Goal: Task Accomplishment & Management: Complete application form

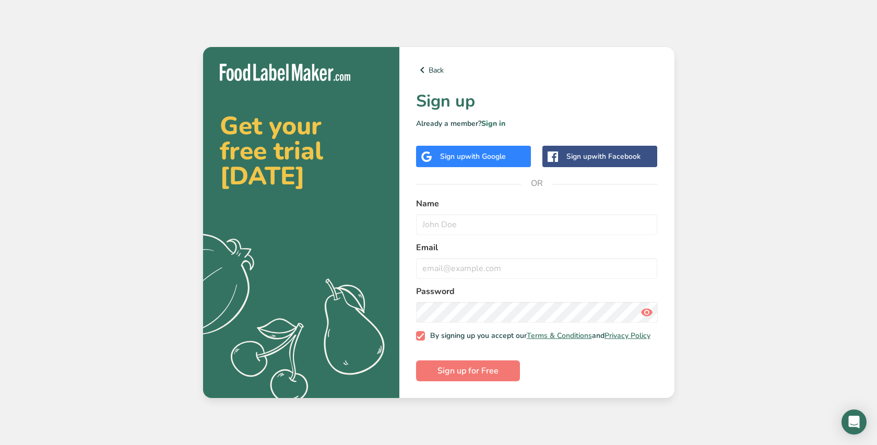
click at [491, 154] on span "with Google" at bounding box center [485, 156] width 41 height 10
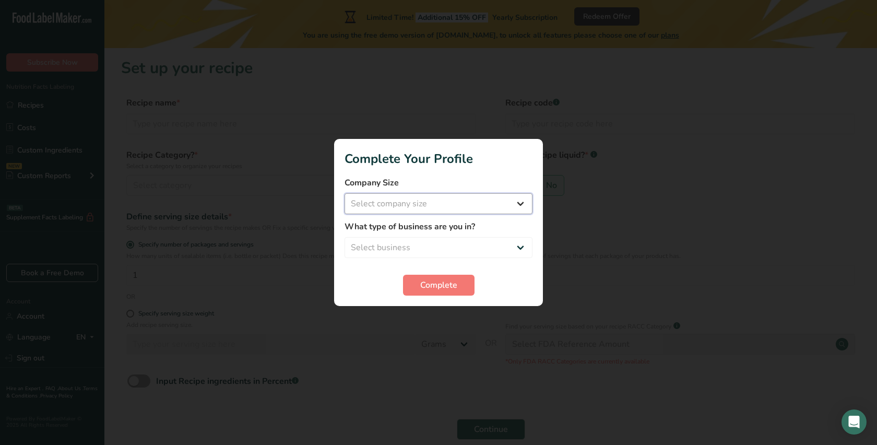
click at [425, 204] on select "Select company size Fewer than 10 Employees 10 to 50 Employees 51 to 500 Employ…" at bounding box center [439, 203] width 188 height 21
select select "1"
click at [345, 193] on select "Select company size Fewer than 10 Employees 10 to 50 Employees 51 to 500 Employ…" at bounding box center [439, 203] width 188 height 21
click at [432, 245] on select "Select business Packaged Food Manufacturer Restaurant & Cafe Bakery Meal Plans …" at bounding box center [439, 247] width 188 height 21
select select "1"
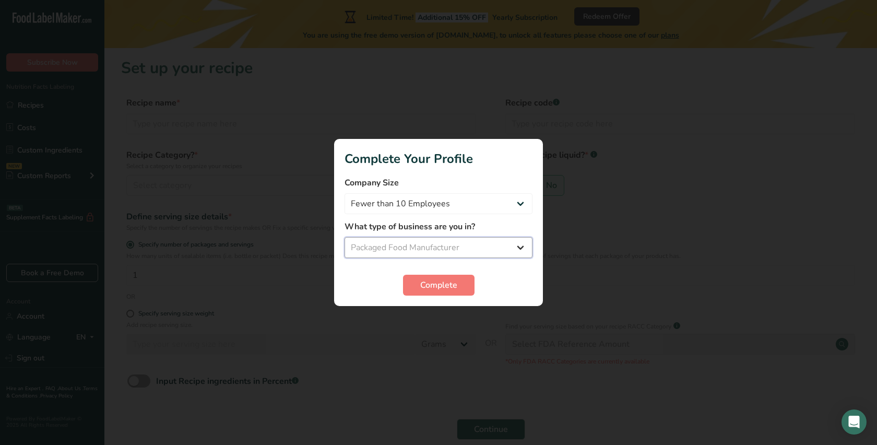
click at [345, 237] on select "Select business Packaged Food Manufacturer Restaurant & Cafe Bakery Meal Plans …" at bounding box center [439, 247] width 188 height 21
click at [440, 286] on span "Complete" at bounding box center [438, 285] width 37 height 13
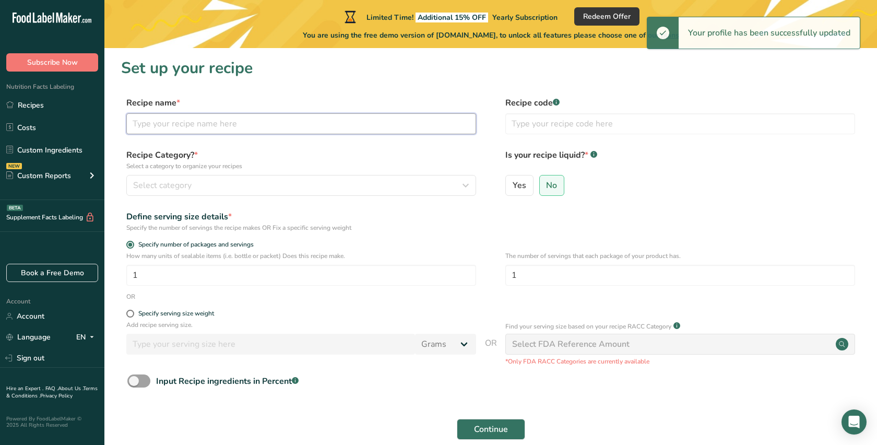
click at [335, 124] on input "text" at bounding box center [301, 123] width 350 height 21
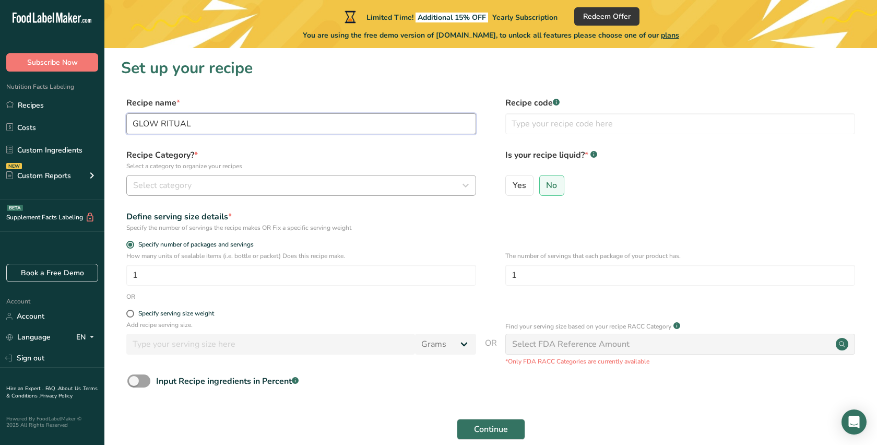
type input "GLOW RITUAL"
click at [259, 180] on div "Select category" at bounding box center [298, 185] width 330 height 13
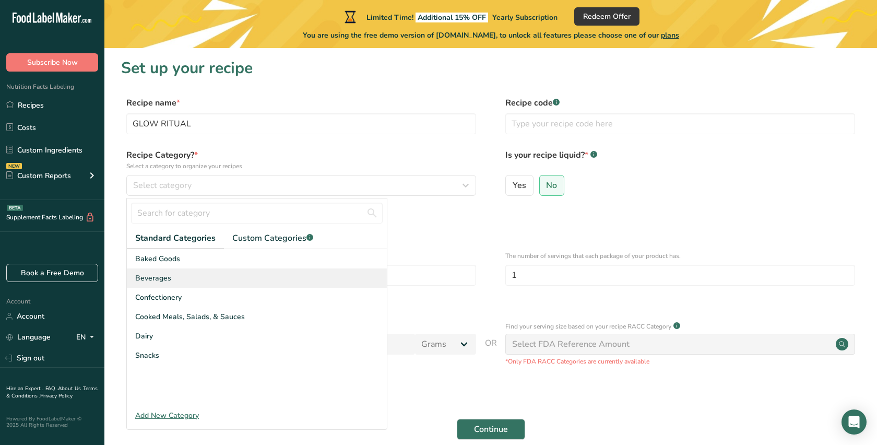
click at [252, 284] on div "Beverages" at bounding box center [257, 277] width 260 height 19
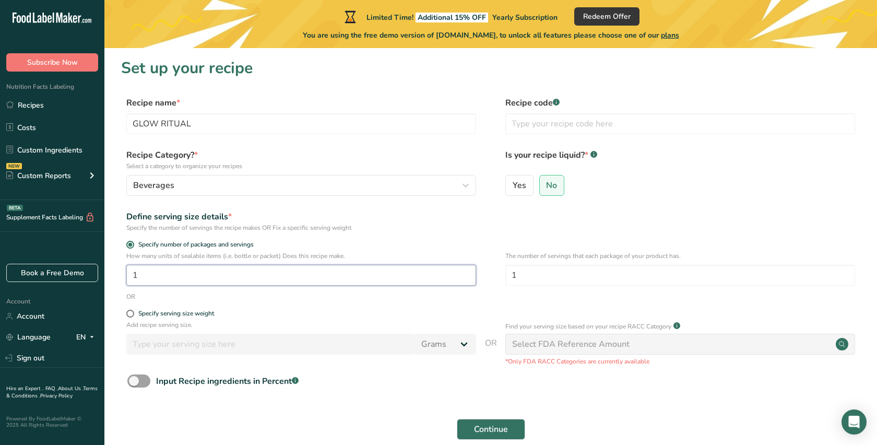
click at [212, 278] on input "1" at bounding box center [301, 275] width 350 height 21
click at [167, 312] on div "Specify serving size weight" at bounding box center [176, 314] width 76 height 8
click at [133, 312] on input "Specify serving size weight" at bounding box center [129, 313] width 7 height 7
radio input "true"
radio input "false"
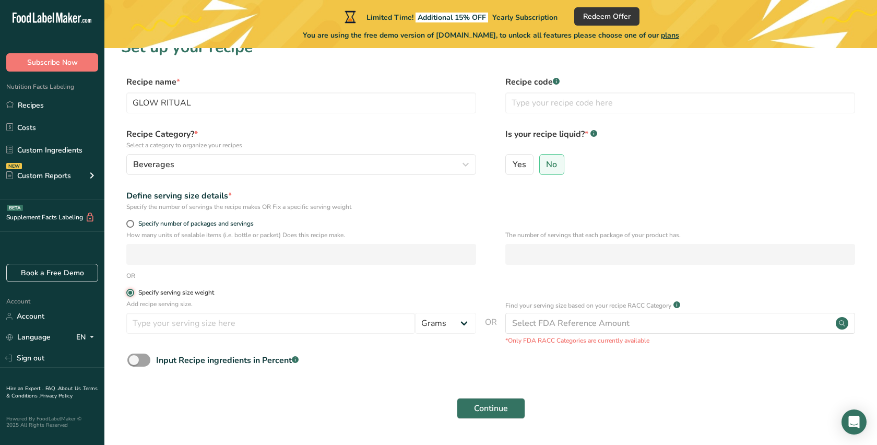
scroll to position [51, 0]
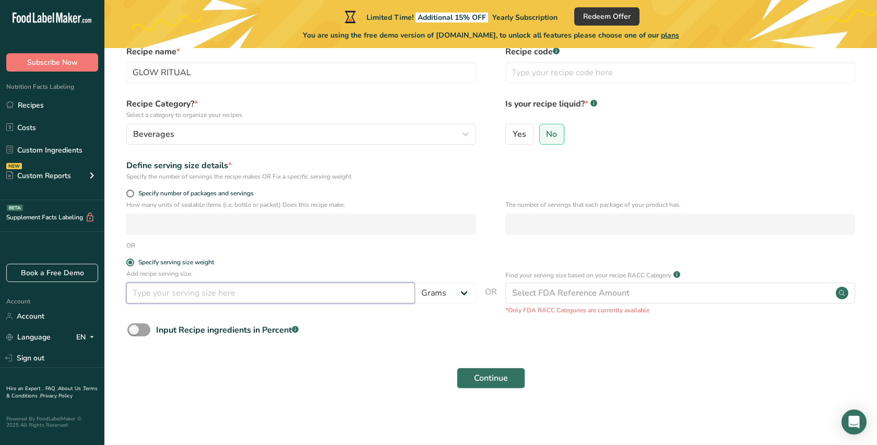
click at [190, 298] on input "number" at bounding box center [270, 293] width 289 height 21
click at [304, 303] on input "number" at bounding box center [270, 293] width 289 height 21
type input "12"
click at [449, 298] on select "Grams kg mg mcg lb oz l mL fl oz tbsp tsp cup qt gallon" at bounding box center [445, 293] width 61 height 21
select select "5"
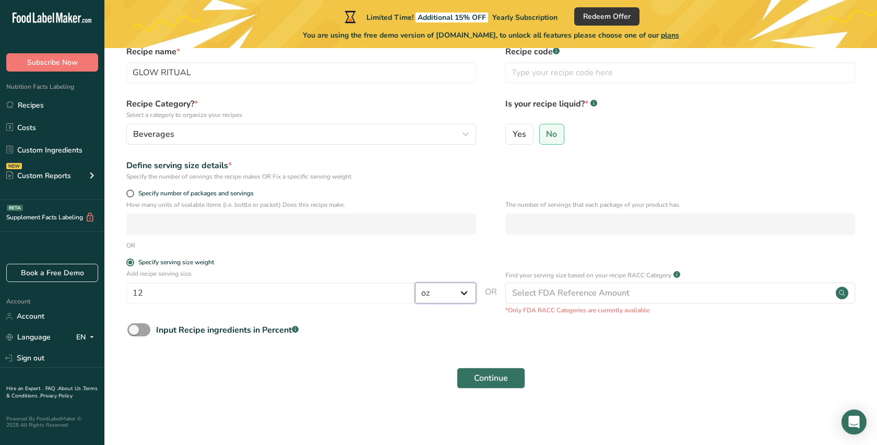
click at [415, 283] on select "Grams kg mg mcg lb oz l mL fl oz tbsp tsp cup qt gallon" at bounding box center [445, 293] width 61 height 21
click at [444, 320] on form "Recipe name * GLOW RITUAL Recipe code .a-a{fill:#347362;}.b-a{fill:#fff;} Recip…" at bounding box center [490, 219] width 739 height 349
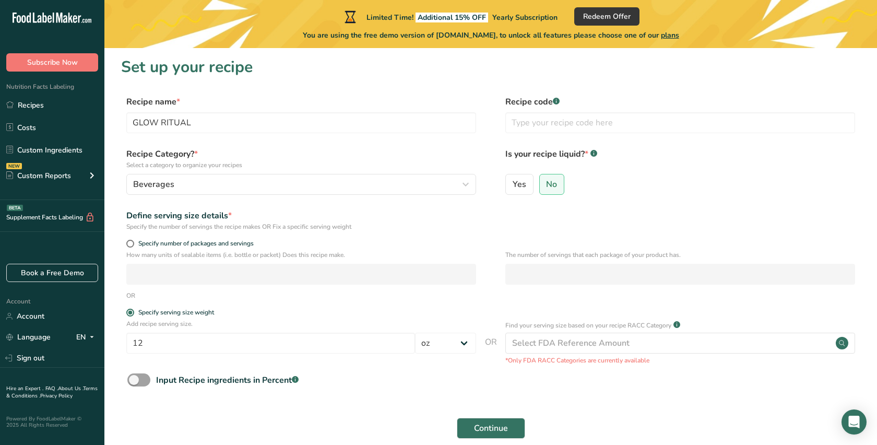
scroll to position [0, 0]
click at [521, 187] on span "Yes" at bounding box center [520, 185] width 14 height 10
click at [513, 187] on input "Yes" at bounding box center [509, 185] width 7 height 7
radio input "true"
radio input "false"
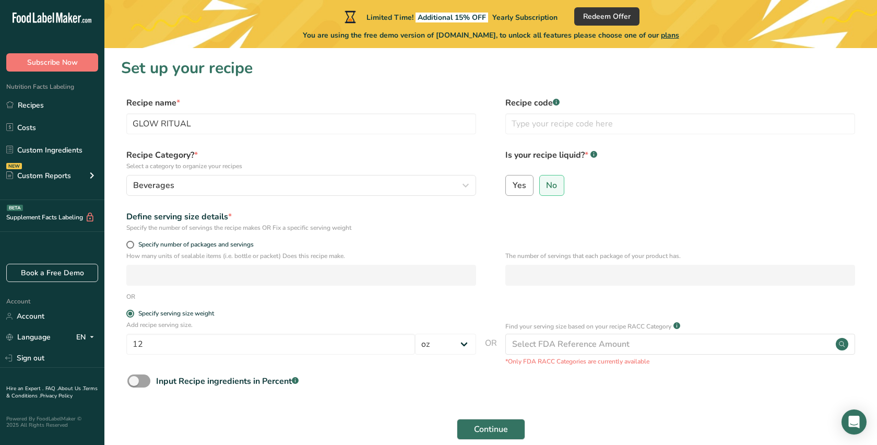
select select "22"
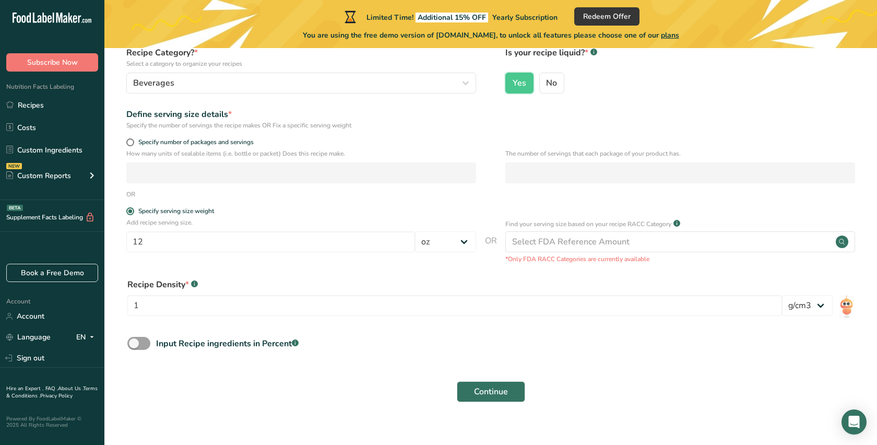
scroll to position [116, 0]
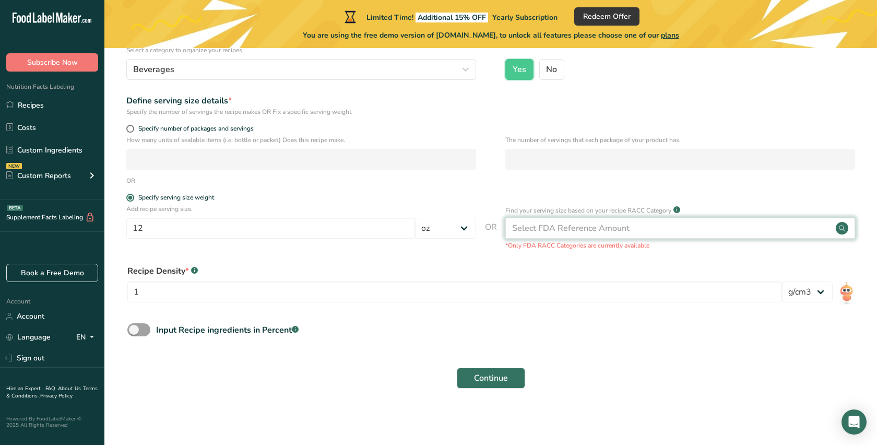
click at [532, 231] on div "Select FDA Reference Amount" at bounding box center [571, 228] width 118 height 13
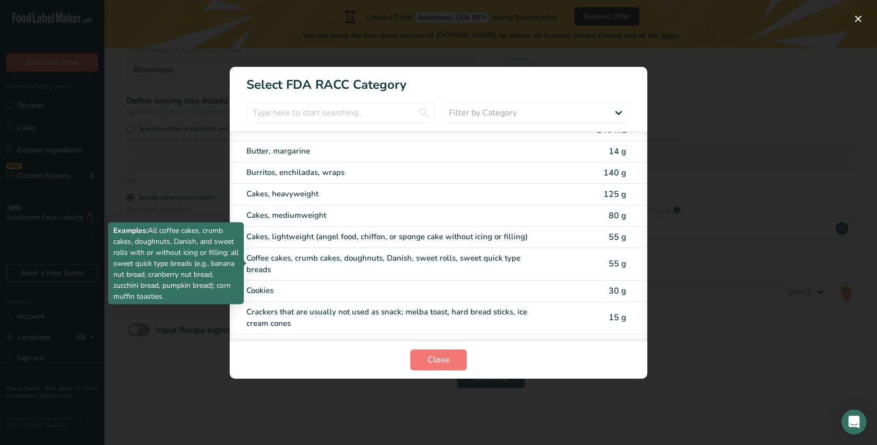
scroll to position [110, 0]
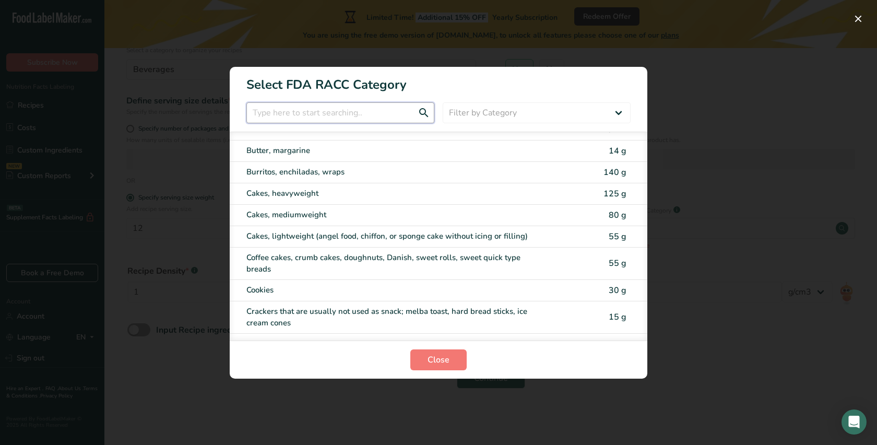
click at [334, 112] on input "RACC Category Selection Modal" at bounding box center [340, 112] width 188 height 21
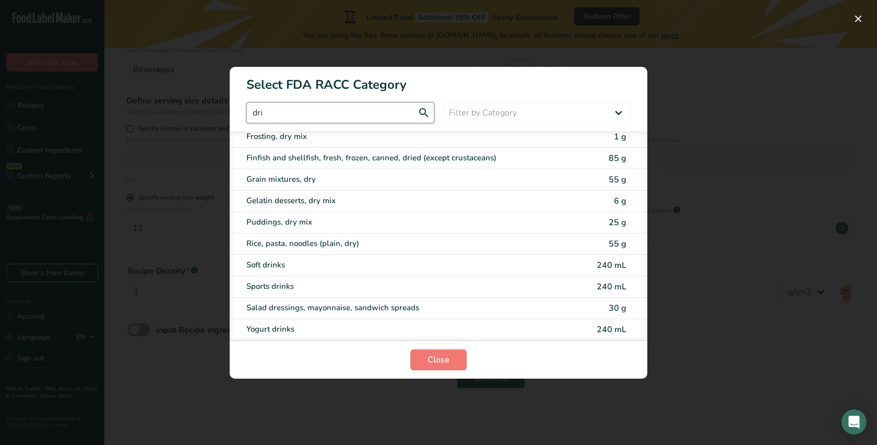
scroll to position [0, 0]
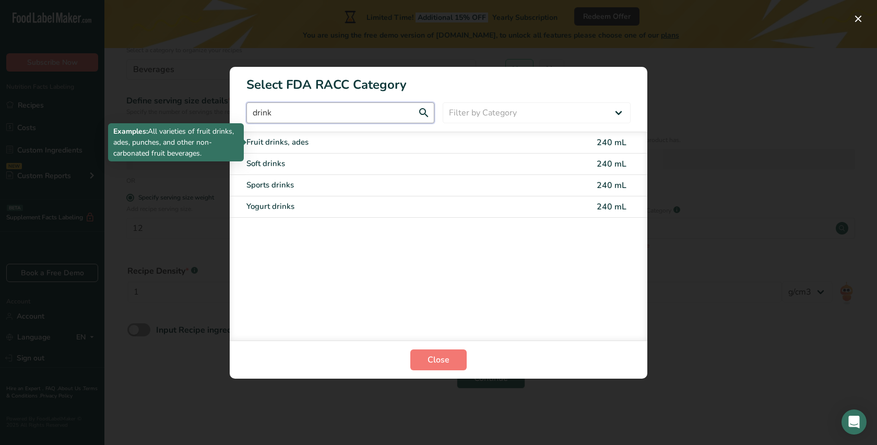
type input "drink"
click at [327, 139] on div "Fruit drinks, ades" at bounding box center [394, 142] width 297 height 12
type input "240"
select select "17"
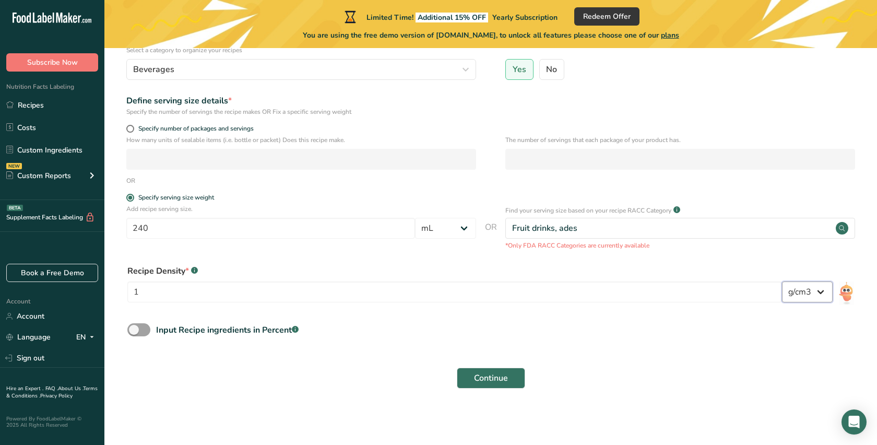
click at [797, 292] on select "lb/ft3 g/cm3" at bounding box center [807, 291] width 51 height 21
click at [490, 376] on span "Continue" at bounding box center [491, 378] width 34 height 13
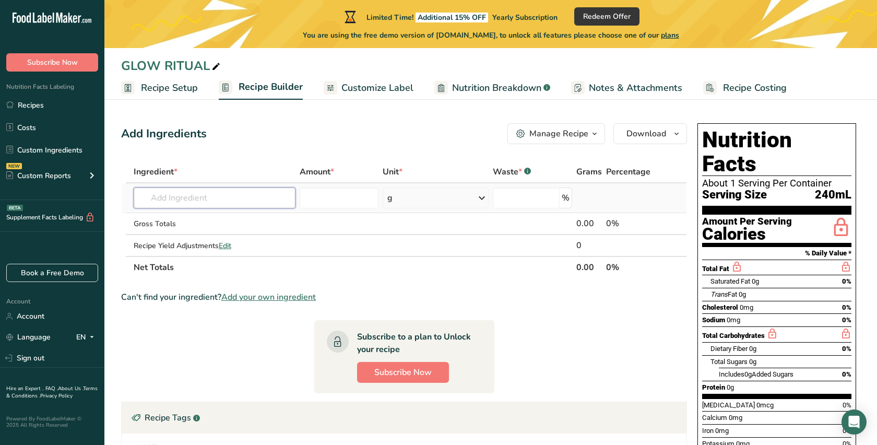
click at [275, 199] on input "text" at bounding box center [215, 197] width 162 height 21
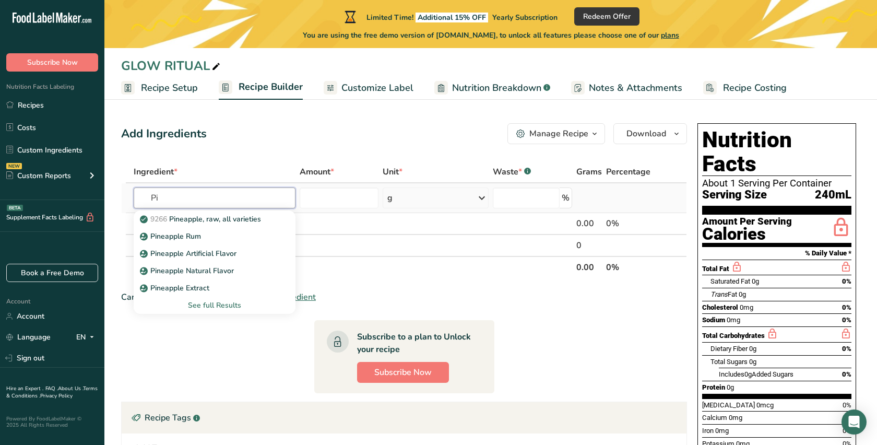
type input "P"
type input "lemon"
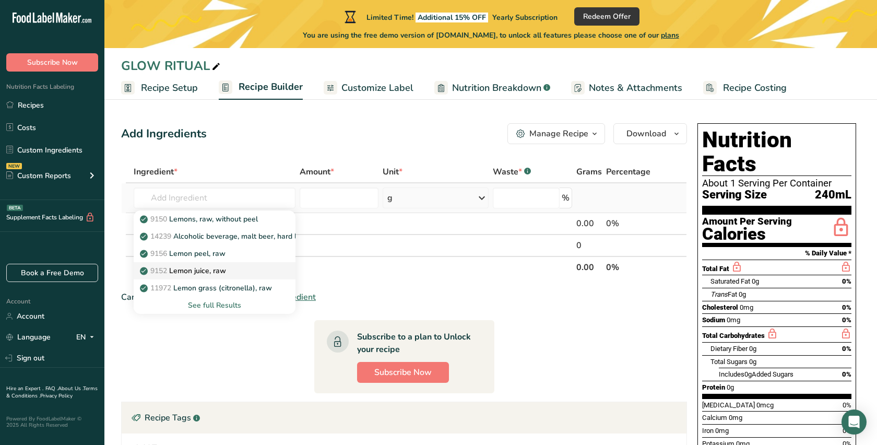
click at [254, 275] on div "9152 Lemon juice, raw" at bounding box center [206, 270] width 128 height 11
type input "Lemon juice, raw"
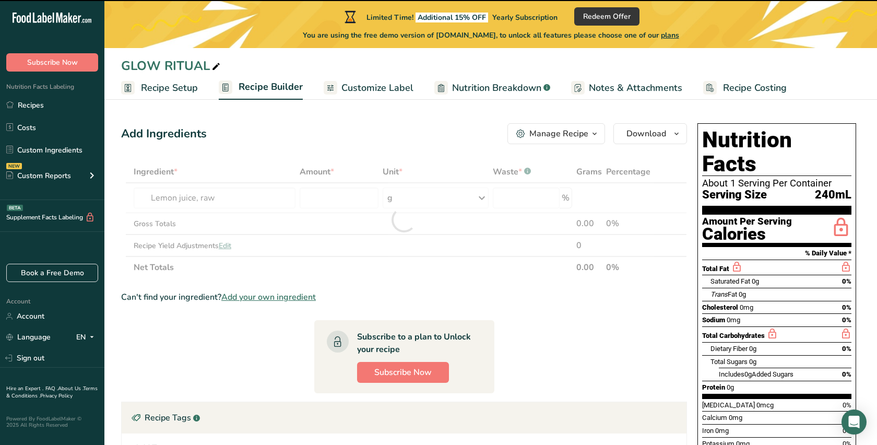
type input "0"
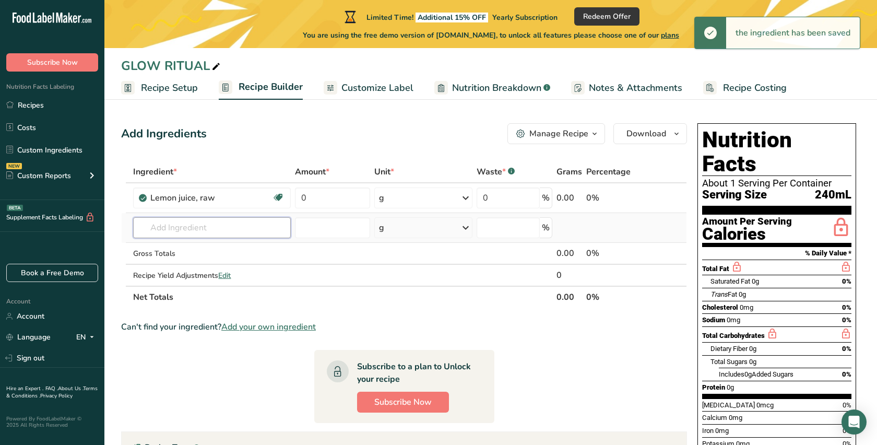
click at [256, 229] on input "text" at bounding box center [212, 227] width 158 height 21
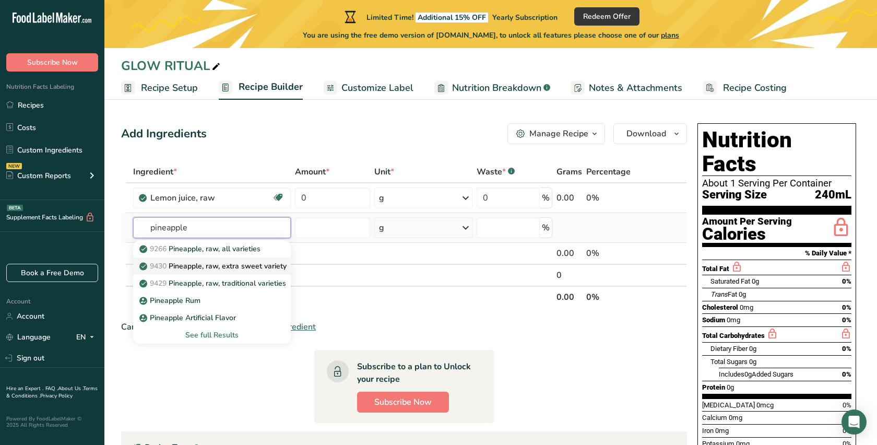
type input "pineapple"
click at [268, 260] on link "9430 Pineapple, raw, extra sweet variety" at bounding box center [212, 265] width 158 height 17
type input "Pineapple, raw, extra sweet variety"
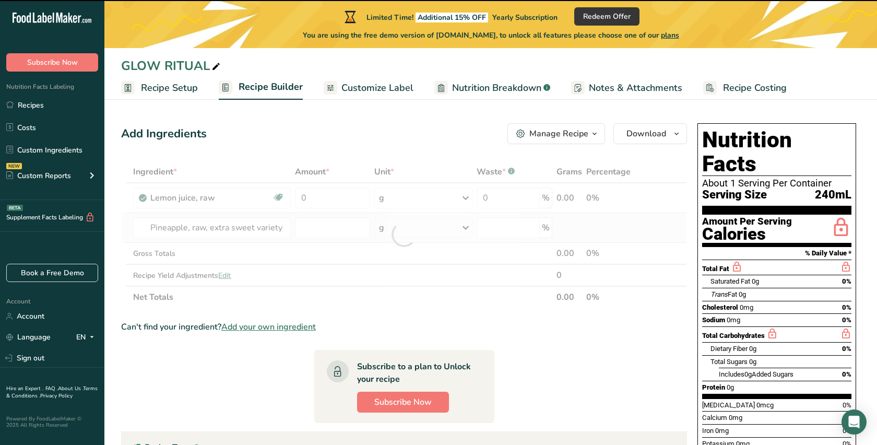
type input "0"
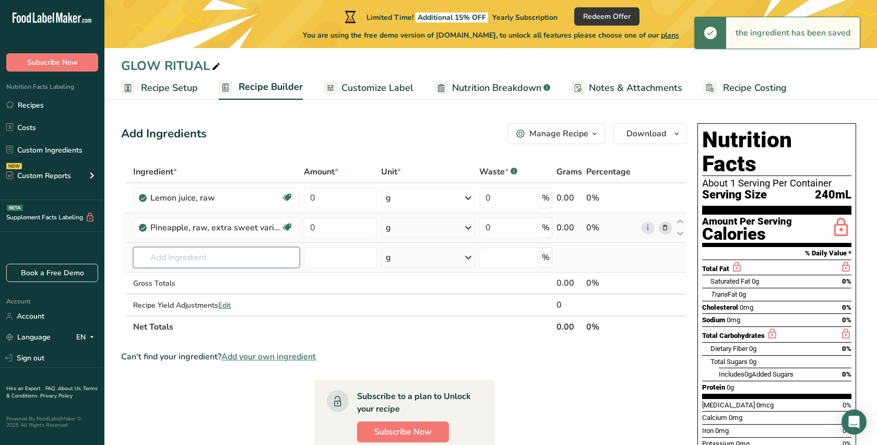
click at [248, 263] on input "text" at bounding box center [216, 257] width 167 height 21
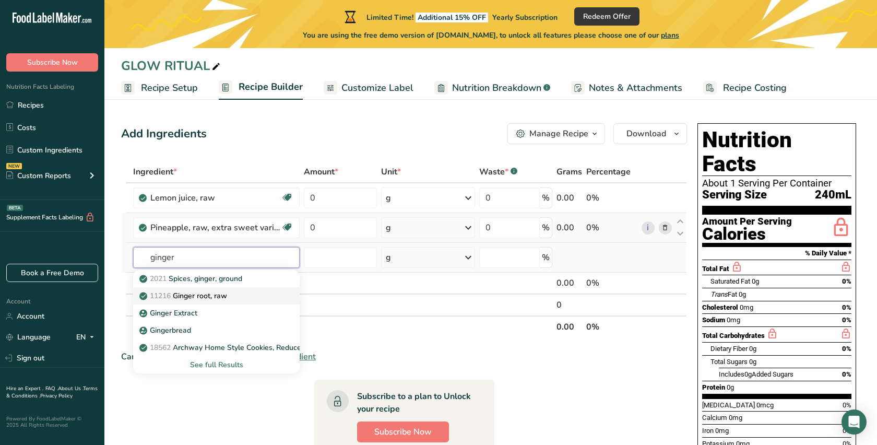
type input "ginger"
click at [249, 294] on div "11216 [PERSON_NAME], raw" at bounding box center [208, 295] width 133 height 11
type input "Ginger root, raw"
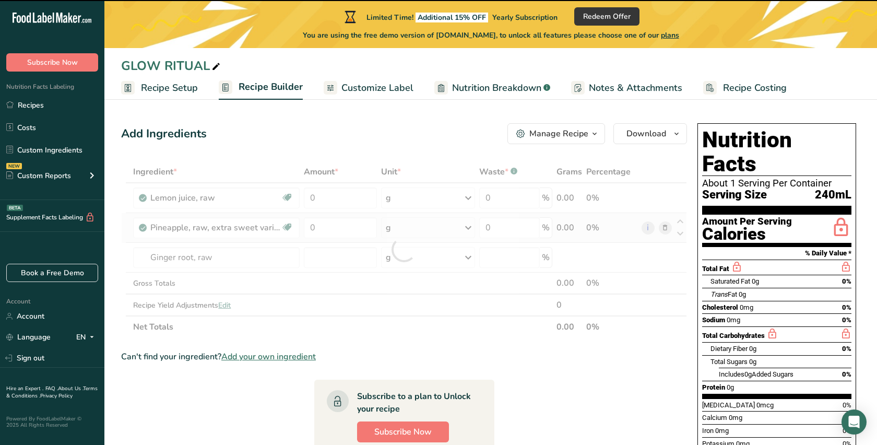
type input "0"
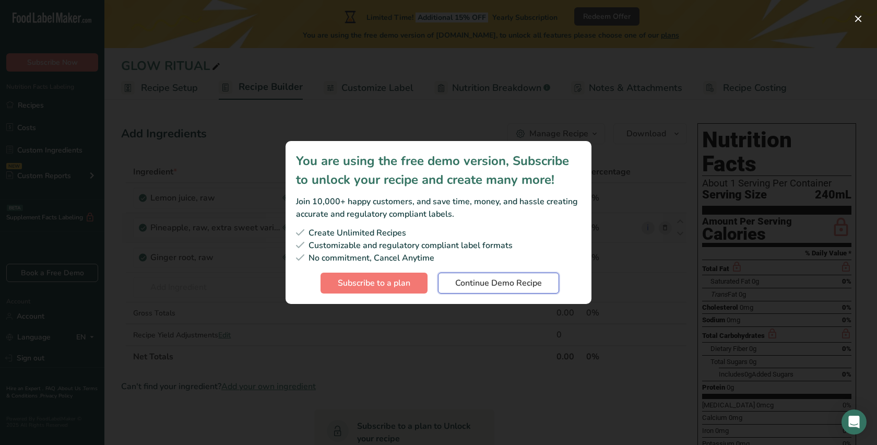
click at [457, 282] on span "Continue Demo Recipe" at bounding box center [498, 283] width 87 height 13
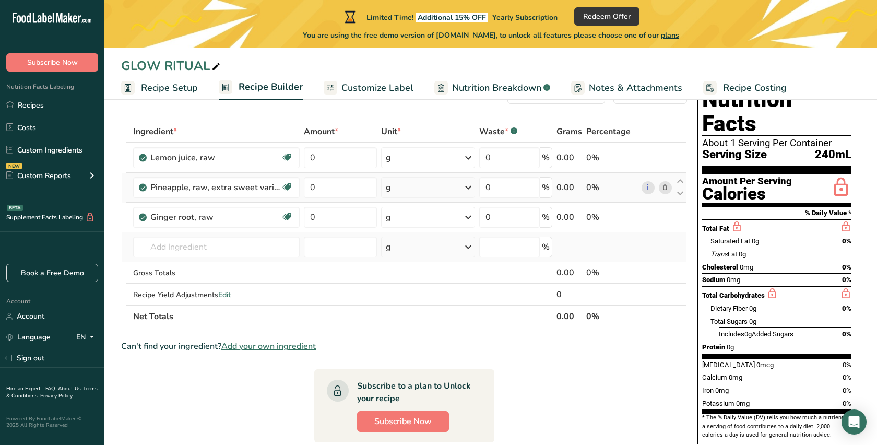
scroll to position [41, 0]
click at [347, 162] on input "0" at bounding box center [340, 157] width 73 height 21
type input "50"
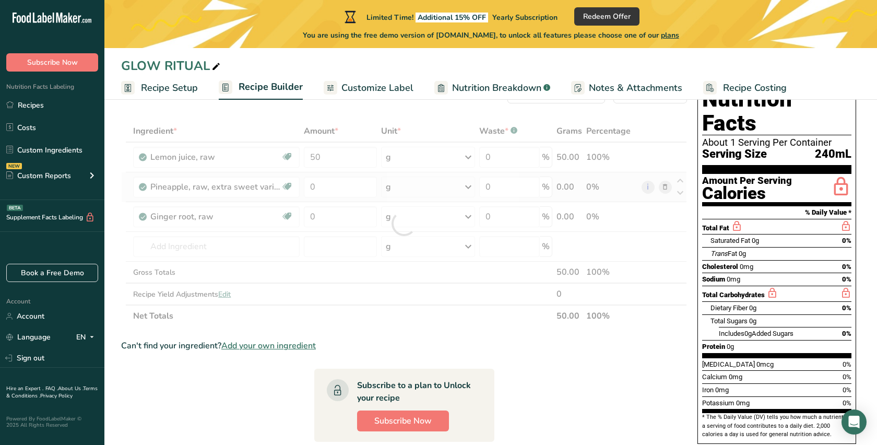
click at [355, 199] on div "Ingredient * Amount * Unit * Waste * .a-a{fill:#347362;}.b-a{fill:#fff;} Grams …" at bounding box center [404, 223] width 566 height 207
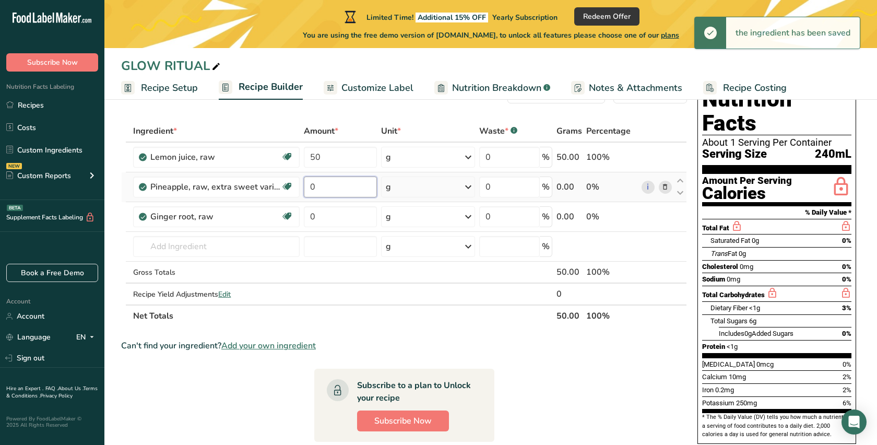
click at [353, 193] on input "0" at bounding box center [340, 187] width 73 height 21
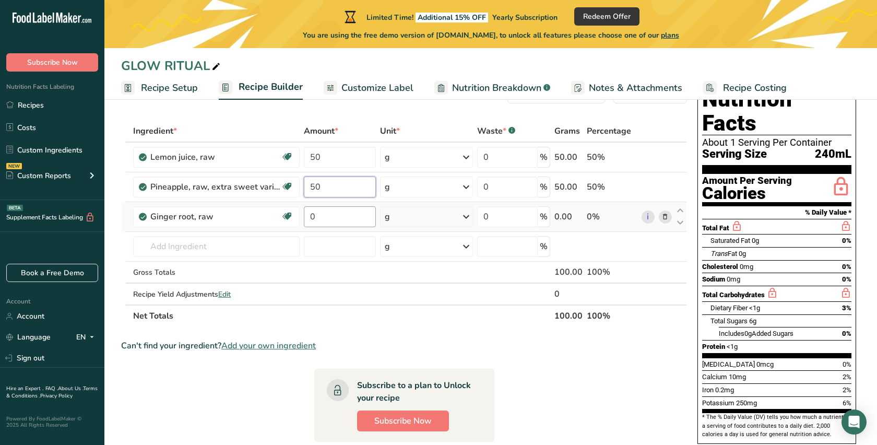
type input "50"
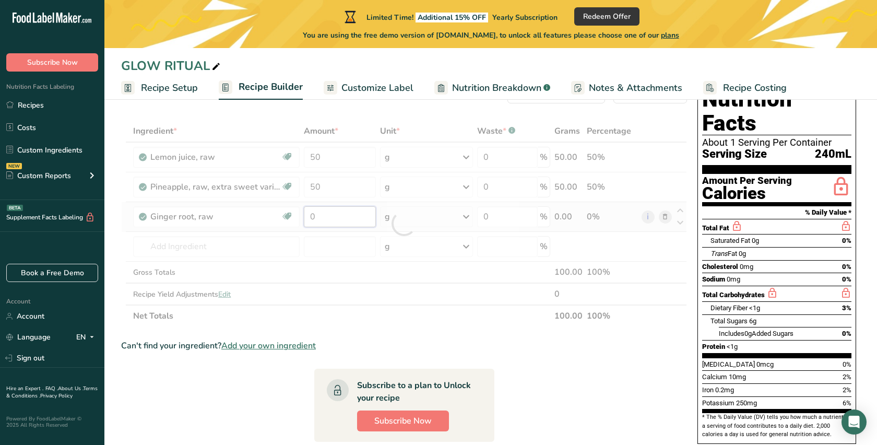
click at [351, 222] on div "Ingredient * Amount * Unit * Waste * .a-a{fill:#347362;}.b-a{fill:#fff;} Grams …" at bounding box center [404, 223] width 566 height 207
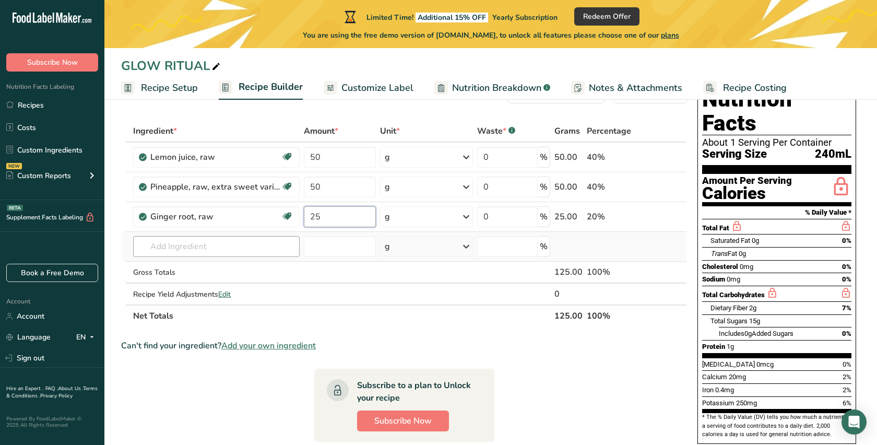
type input "25"
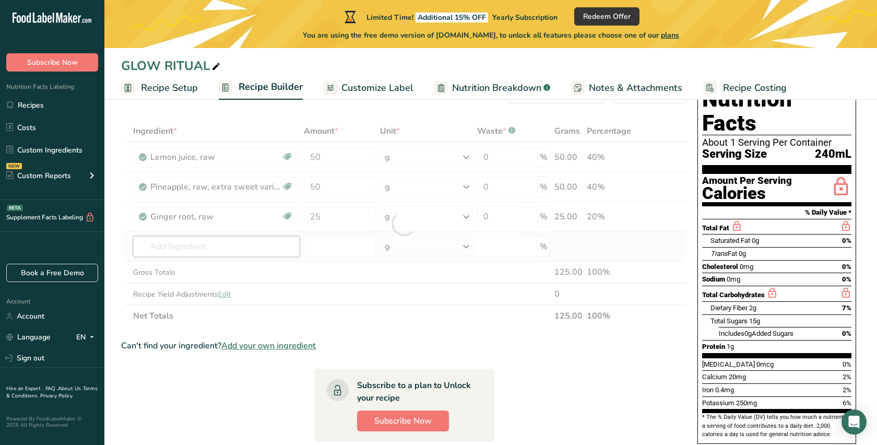
click at [255, 248] on div "Ingredient * Amount * Unit * Waste * .a-a{fill:#347362;}.b-a{fill:#fff;} Grams …" at bounding box center [404, 223] width 566 height 207
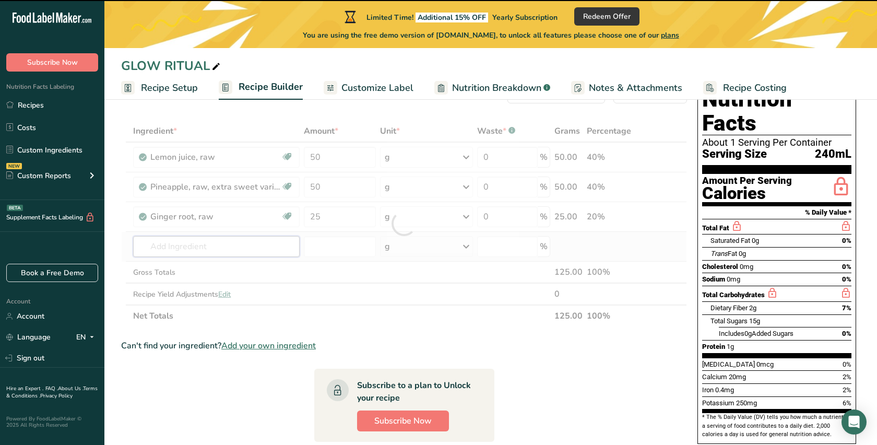
click at [255, 248] on input "text" at bounding box center [216, 246] width 167 height 21
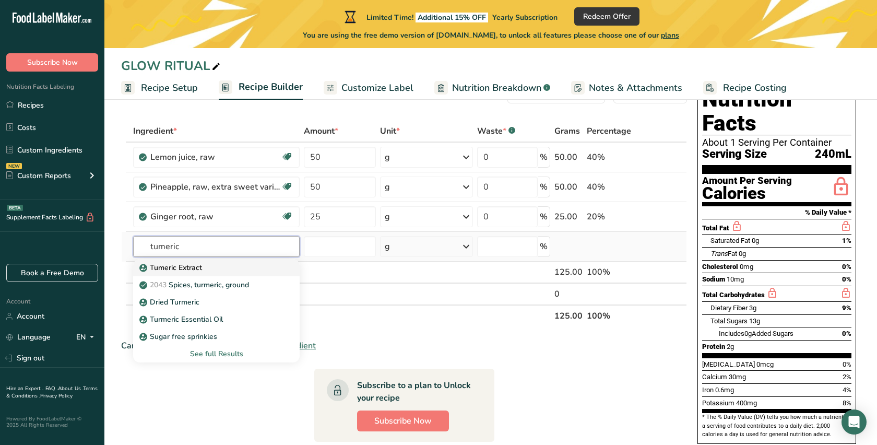
type input "tumeric"
click at [253, 273] on div "Tumeric Extract" at bounding box center [208, 267] width 133 height 11
type input "Tumeric Extract"
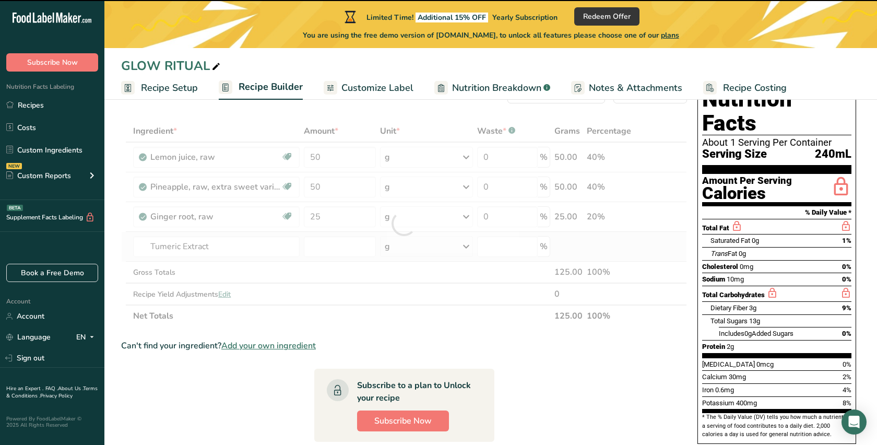
type input "0"
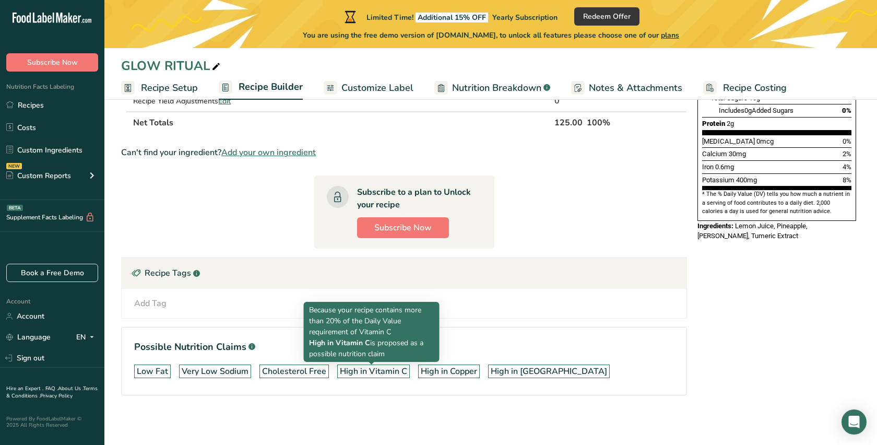
scroll to position [264, 0]
click at [376, 372] on div "High in Vitamin C" at bounding box center [373, 371] width 67 height 13
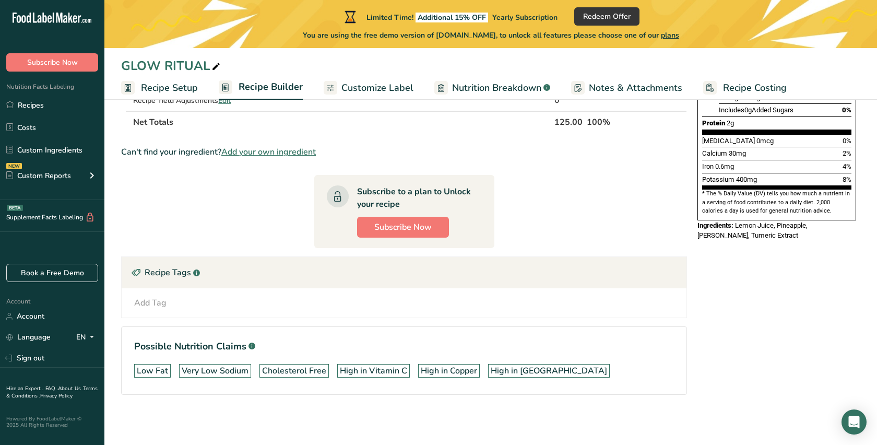
click at [376, 372] on div "High in Vitamin C" at bounding box center [373, 371] width 67 height 13
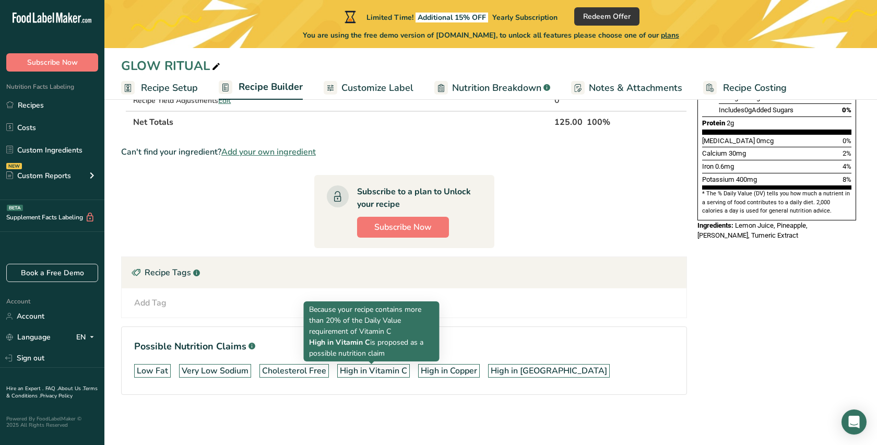
click at [376, 372] on div "High in Vitamin C" at bounding box center [373, 371] width 67 height 13
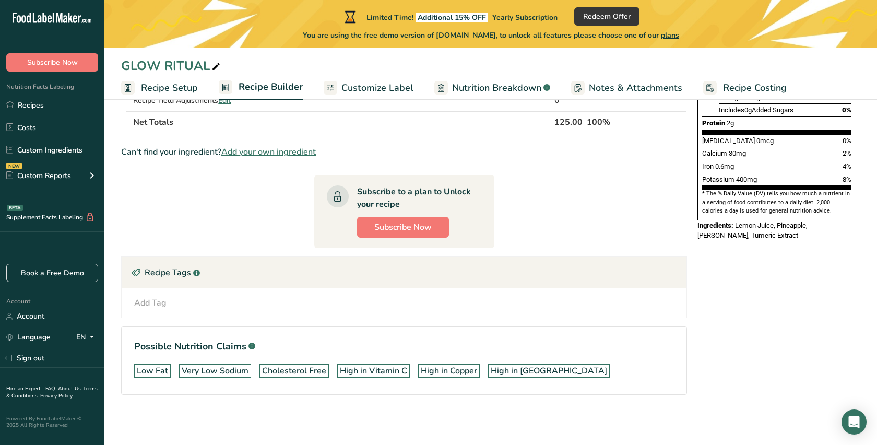
click at [167, 306] on div "Add Tag Standard Tags Custom Tags Source of Antioxidants [MEDICAL_DATA] Effect …" at bounding box center [404, 303] width 548 height 13
click at [151, 301] on div "Add Tag" at bounding box center [150, 303] width 32 height 13
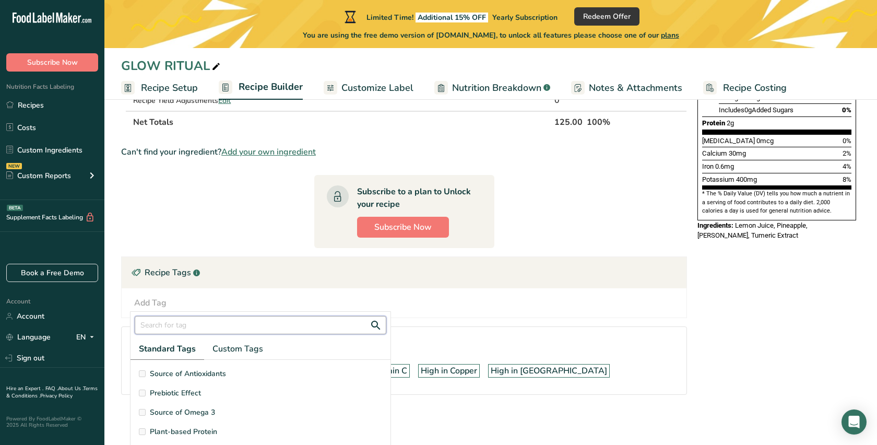
click at [208, 321] on input "text" at bounding box center [261, 325] width 252 height 18
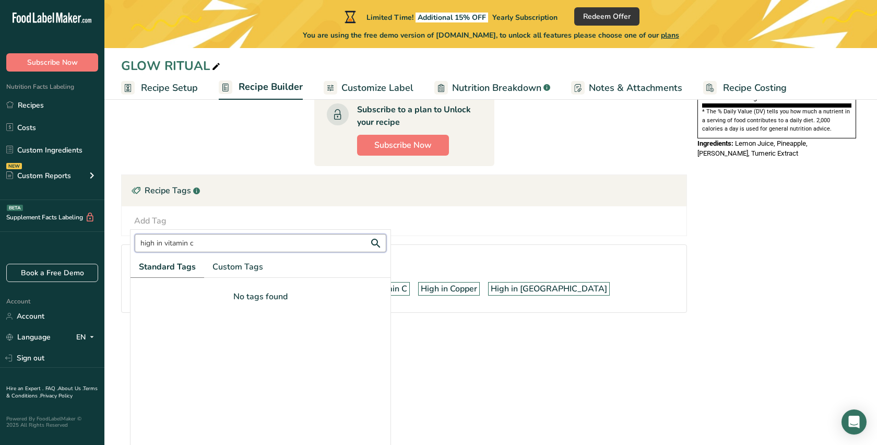
scroll to position [104, 0]
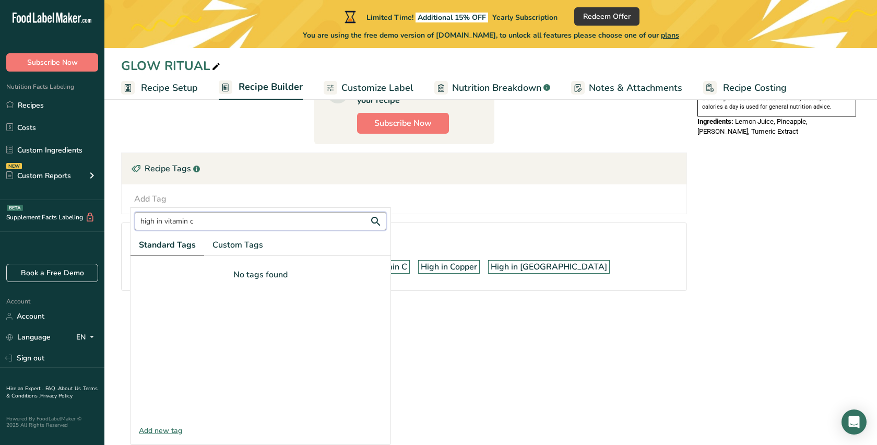
drag, startPoint x: 165, startPoint y: 221, endPoint x: 121, endPoint y: 220, distance: 43.4
click at [121, 220] on section "Ingredient * Amount * Unit * Waste * .a-a{fill:#347362;}.b-a{fill:#fff;} Grams …" at bounding box center [404, 50] width 566 height 515
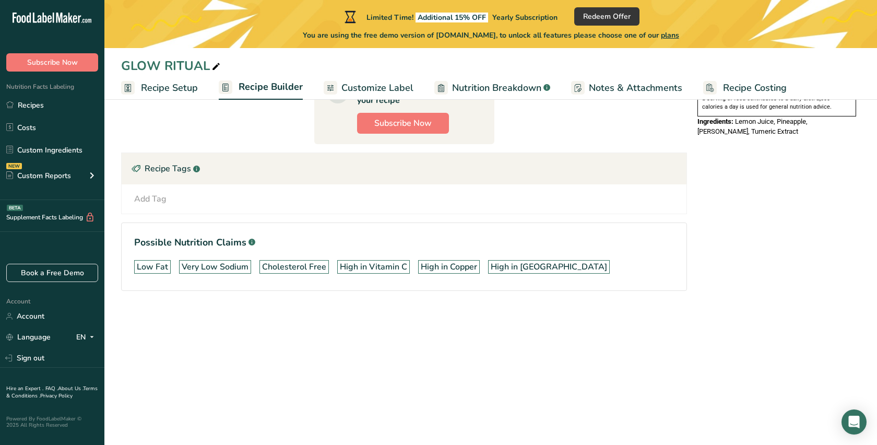
type input "high in vitamin c"
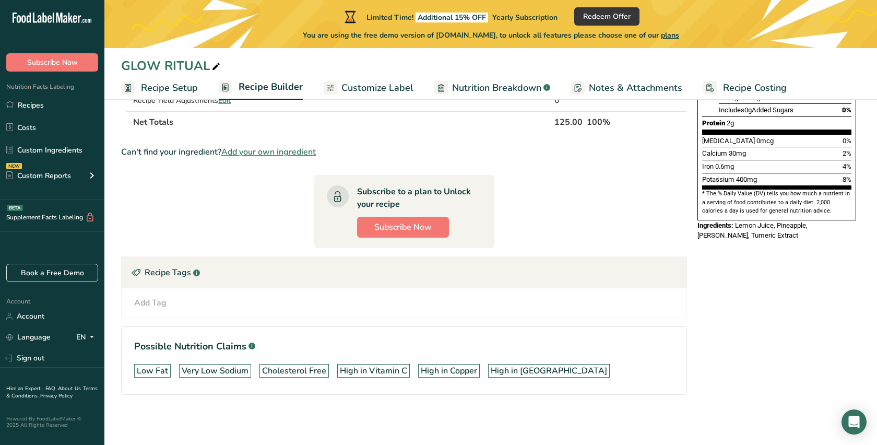
click at [154, 301] on div "Add Tag" at bounding box center [150, 303] width 32 height 13
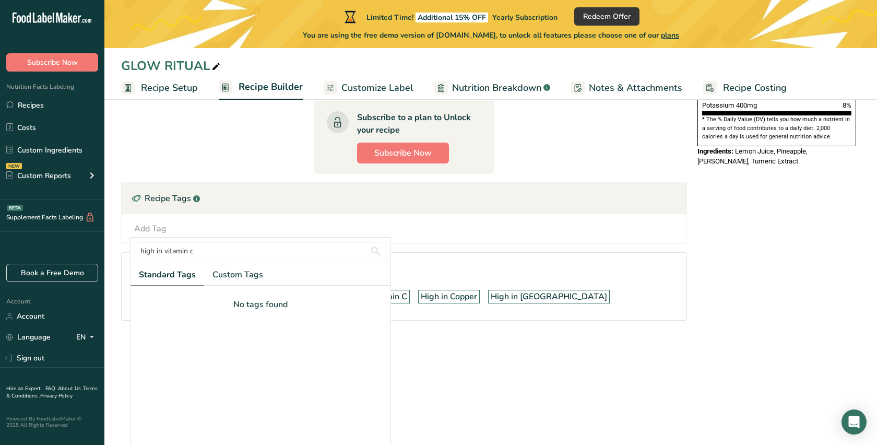
scroll to position [104, 0]
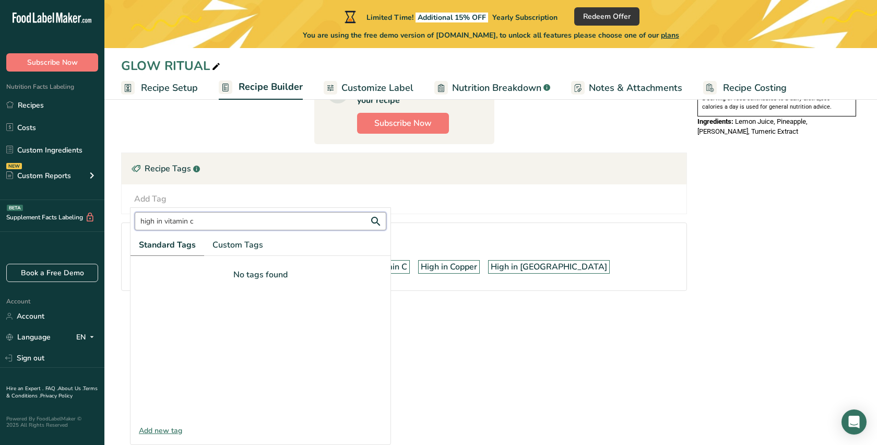
click at [166, 225] on input "high in vitamin c" at bounding box center [261, 221] width 252 height 18
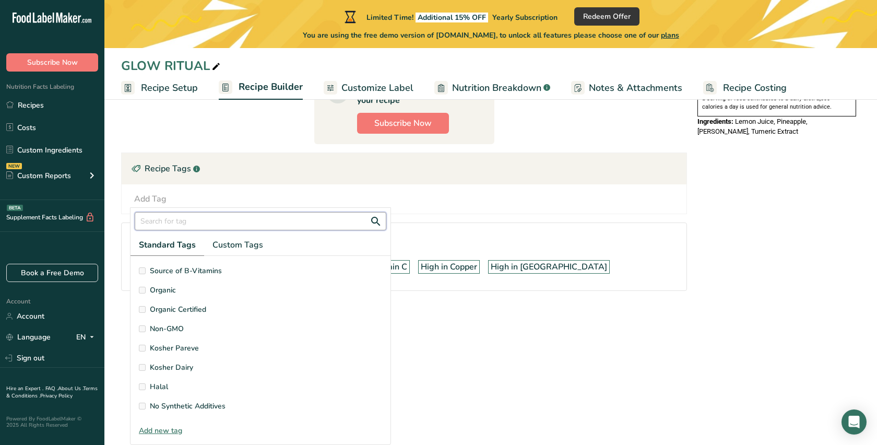
scroll to position [190, 0]
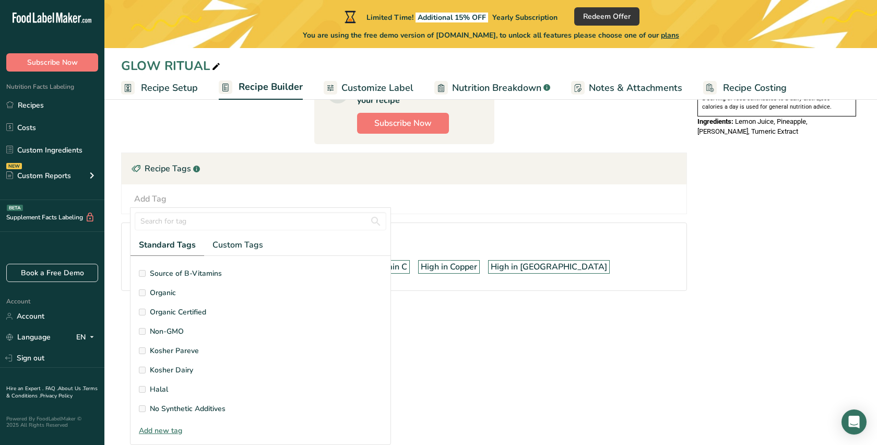
click at [169, 294] on span "Organic" at bounding box center [163, 292] width 26 height 11
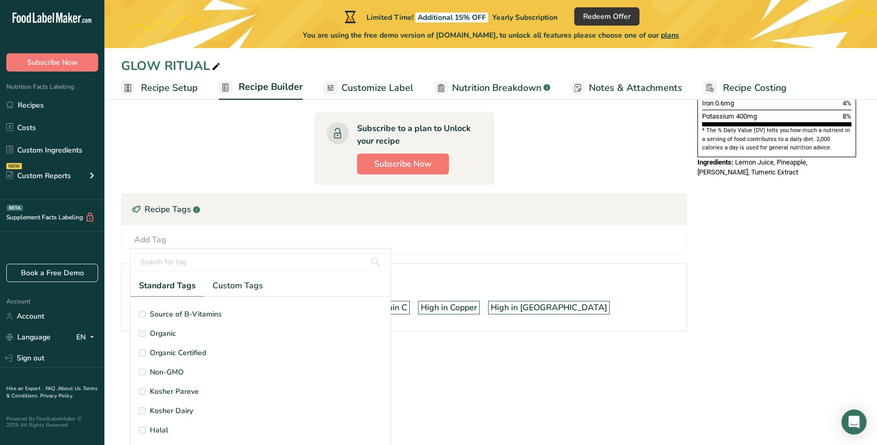
scroll to position [104, 0]
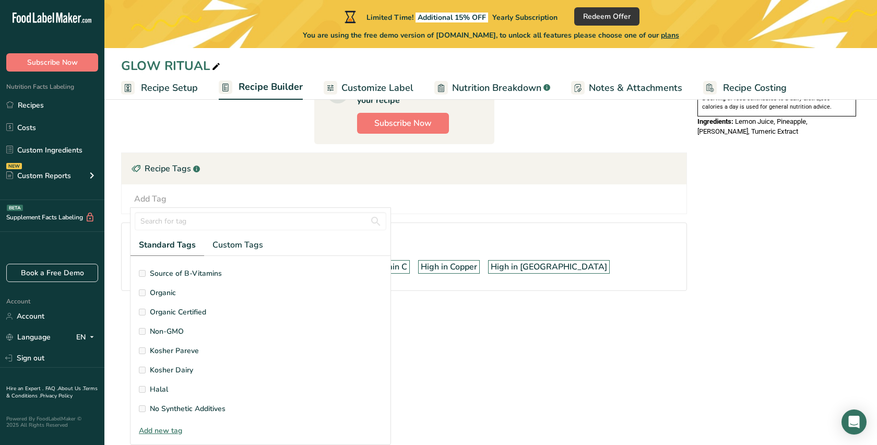
click at [161, 295] on span "Organic" at bounding box center [163, 292] width 26 height 11
click at [404, 349] on main "Limited Time! Additional 15% OFF Yearly Subscription Redeem Offer You are using…" at bounding box center [438, 90] width 877 height 709
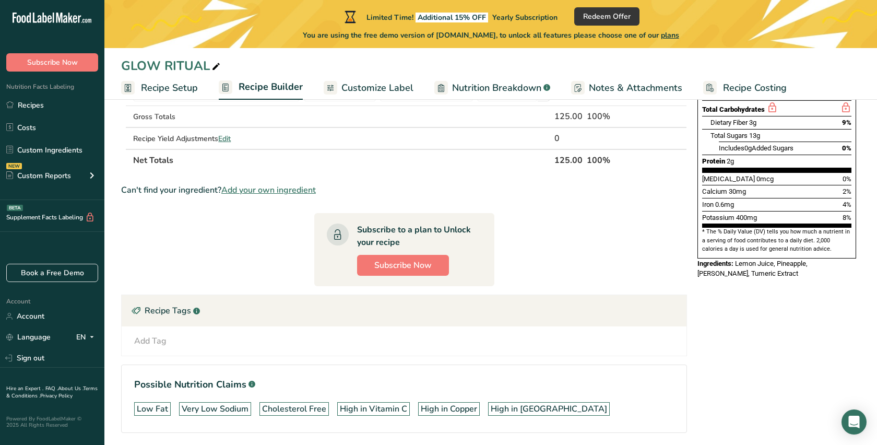
scroll to position [227, 0]
click at [183, 344] on div "Add Tag Standard Tags Custom Tags Source of Antioxidants [MEDICAL_DATA] Effect …" at bounding box center [404, 340] width 548 height 13
click at [160, 336] on div "Add Tag" at bounding box center [150, 340] width 32 height 13
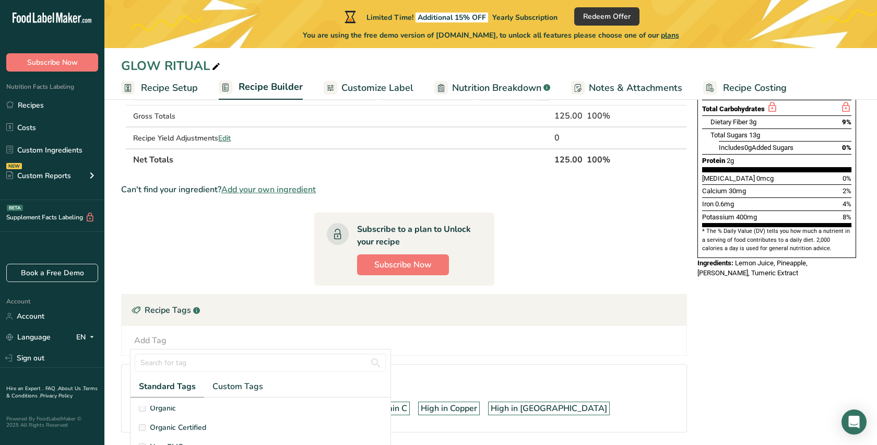
scroll to position [207, 0]
click at [150, 414] on span "Organic" at bounding box center [163, 416] width 26 height 11
click at [157, 419] on span "Organic" at bounding box center [163, 416] width 26 height 11
click at [179, 366] on input "text" at bounding box center [261, 363] width 252 height 18
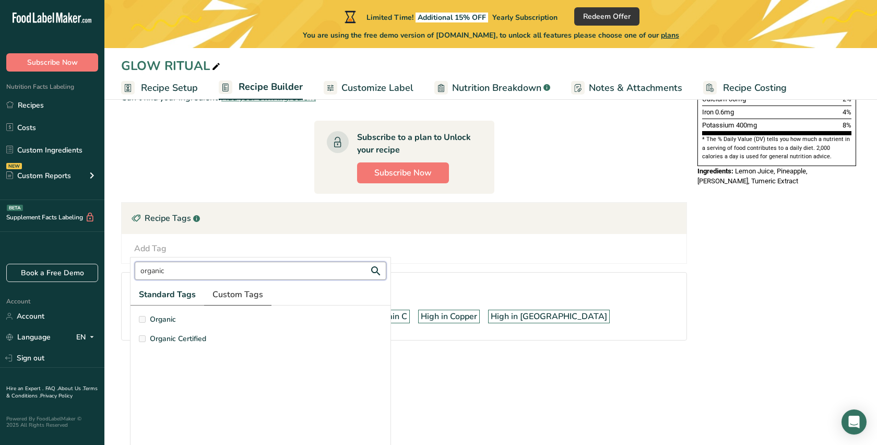
scroll to position [99, 0]
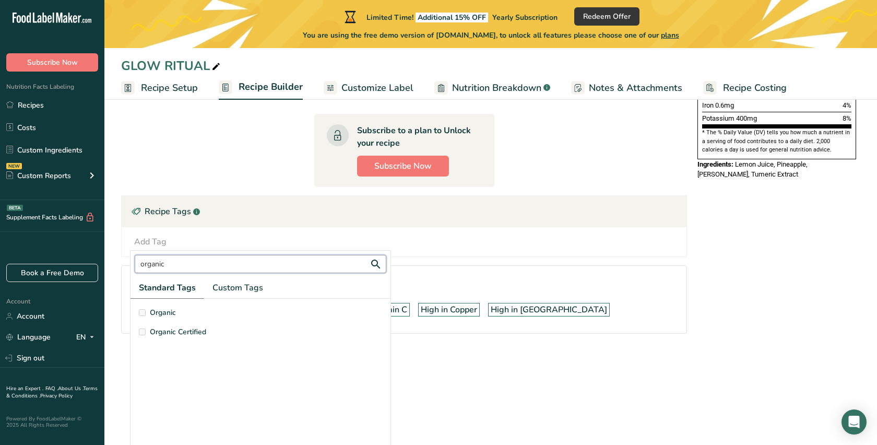
type input "organic"
click at [163, 312] on span "Organic" at bounding box center [163, 312] width 26 height 11
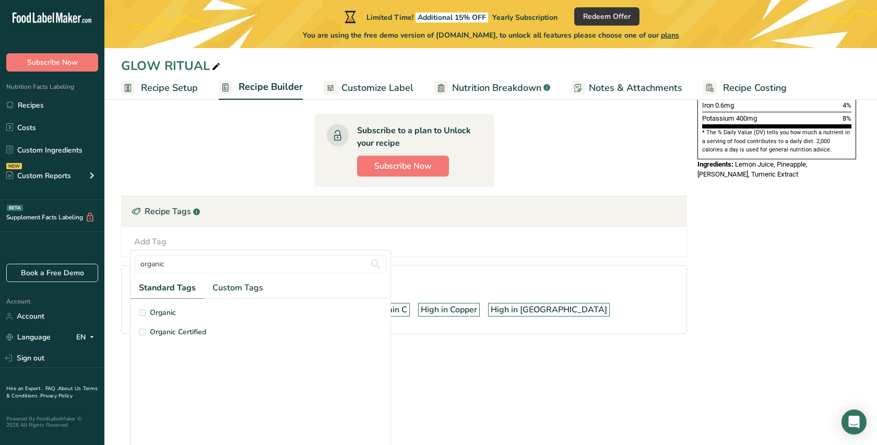
click at [365, 218] on div "Recipe Tags .a-a{fill:#347362;}.b-a{fill:#fff;}" at bounding box center [404, 211] width 565 height 31
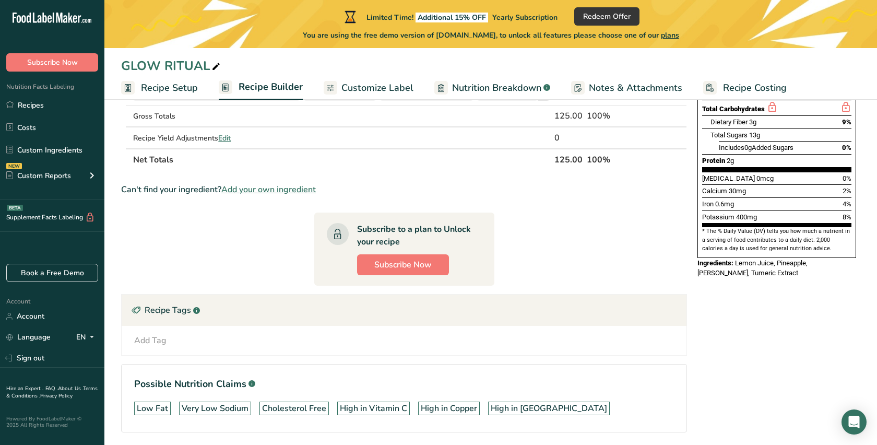
scroll to position [264, 0]
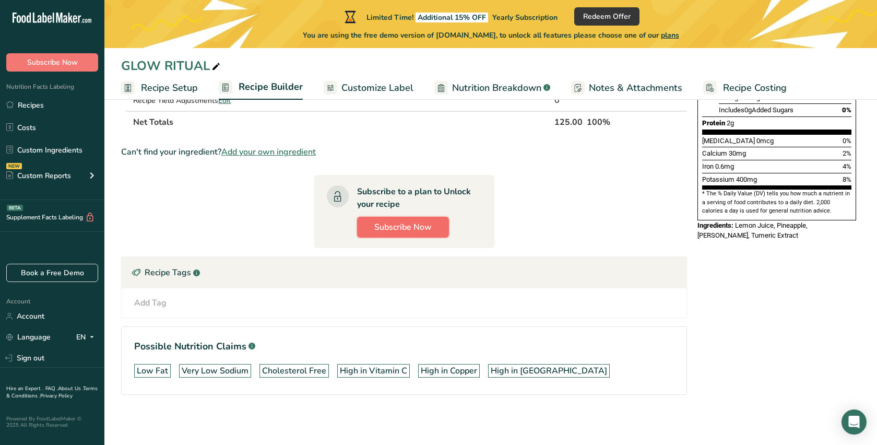
click at [396, 228] on span "Subscribe Now" at bounding box center [402, 227] width 57 height 13
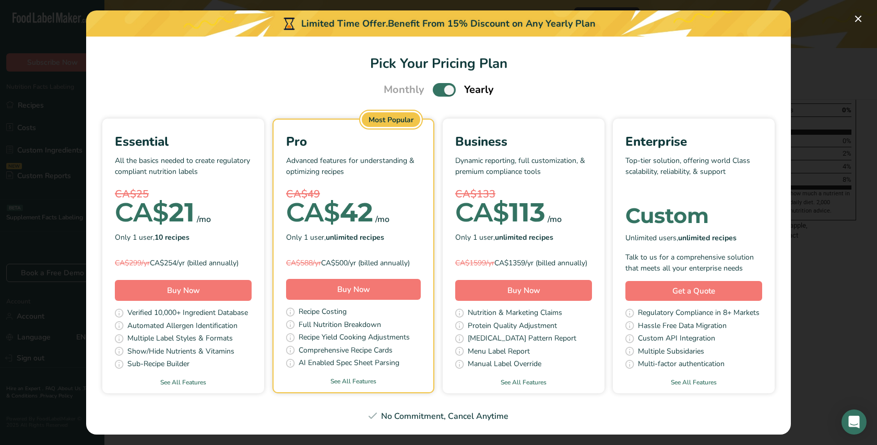
click at [448, 93] on span "Pick Your Pricing Plan Modal" at bounding box center [444, 89] width 23 height 13
click at [440, 93] on input "Pick Your Pricing Plan Modal" at bounding box center [436, 90] width 7 height 7
checkbox input "false"
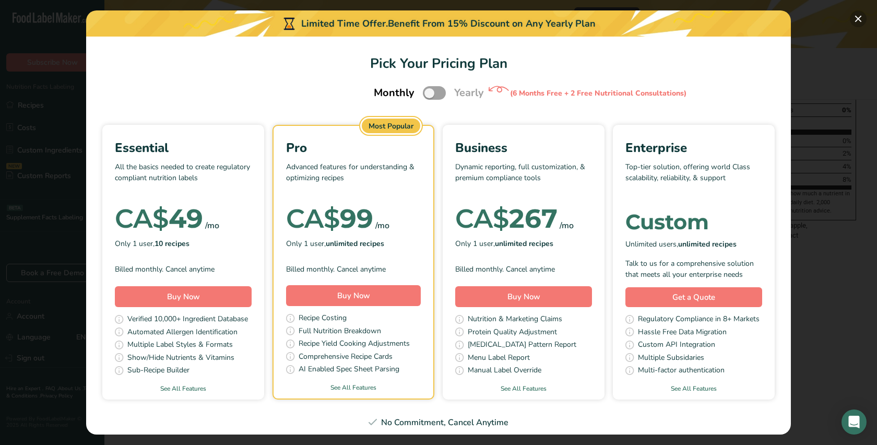
click at [858, 21] on button "Pick Your Pricing Plan Modal" at bounding box center [858, 18] width 17 height 17
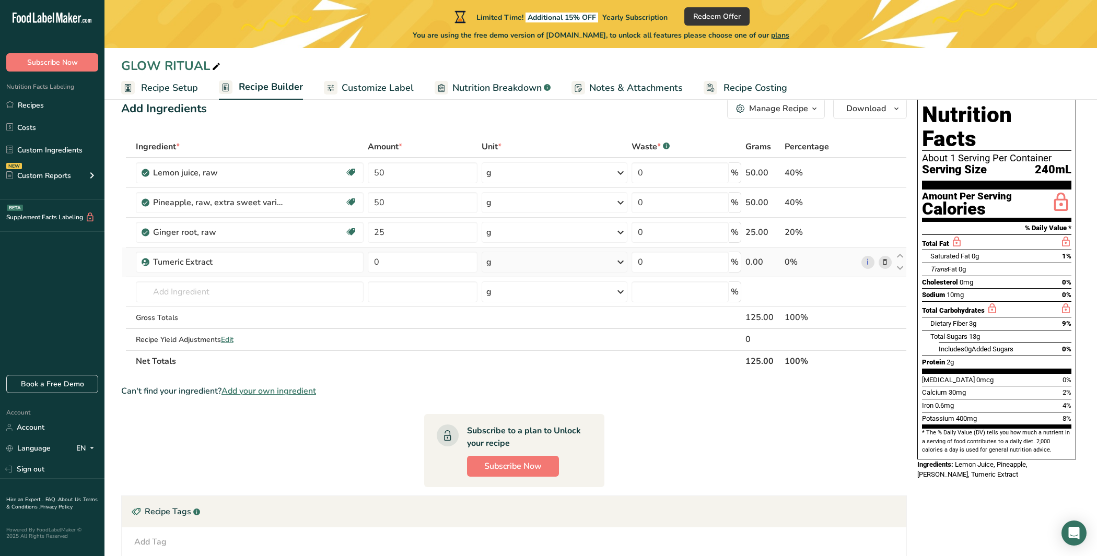
scroll to position [0, 0]
